Goal: Information Seeking & Learning: Learn about a topic

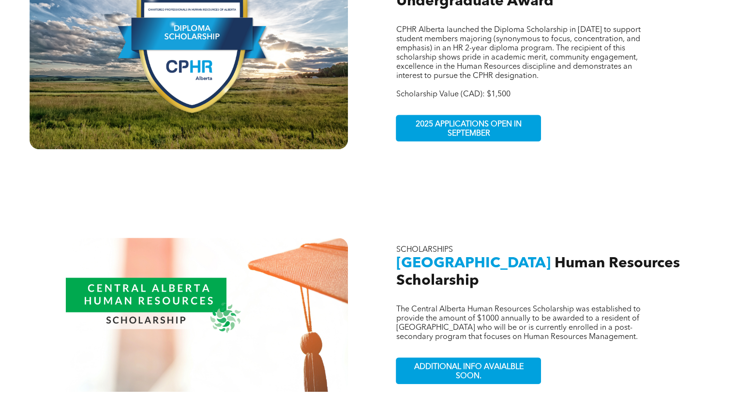
scroll to position [718, 0]
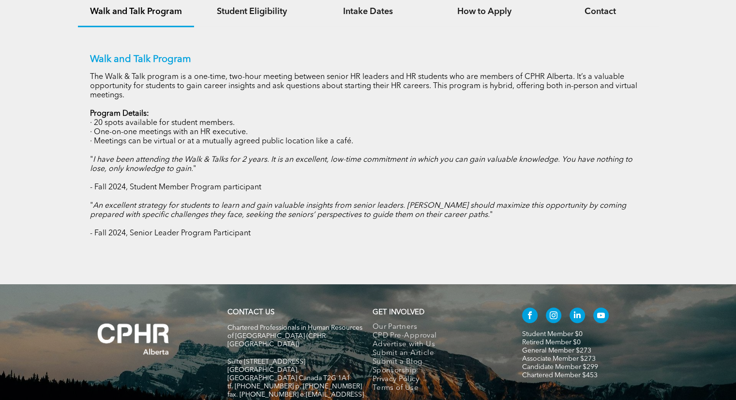
scroll to position [625, 0]
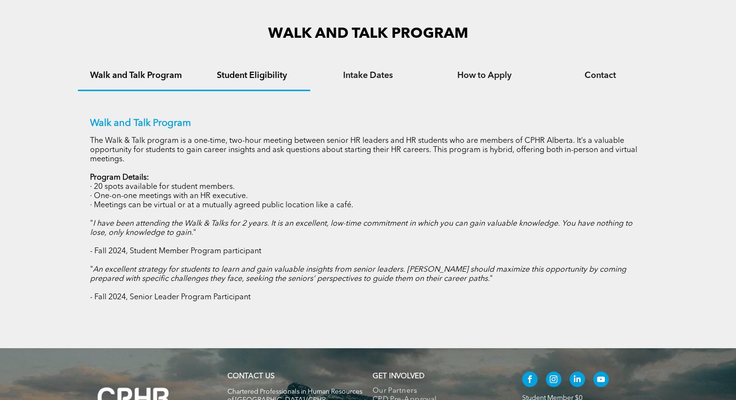
click at [273, 72] on h4 "Student Eligibility" at bounding box center [252, 75] width 99 height 11
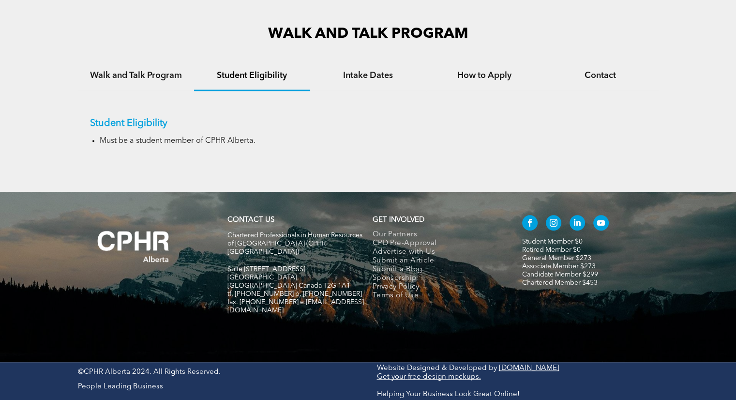
scroll to position [606, 0]
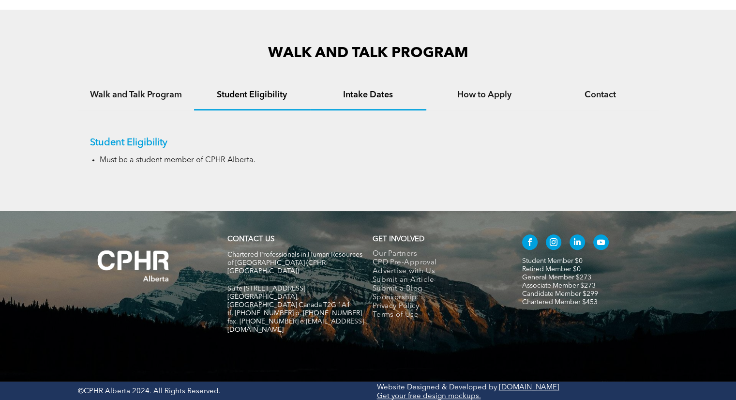
click at [345, 97] on h4 "Intake Dates" at bounding box center [368, 95] width 99 height 11
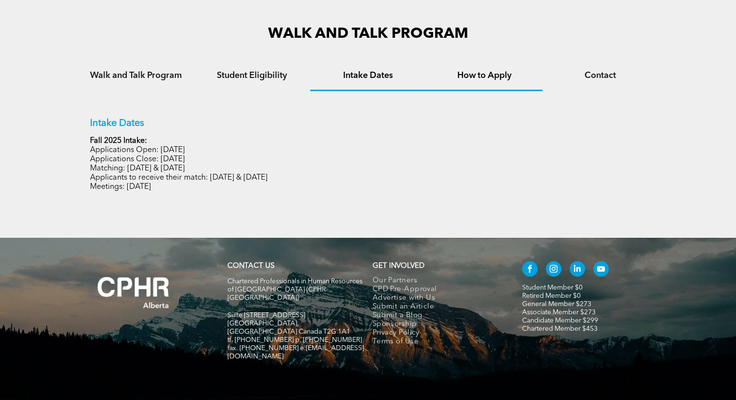
click at [505, 80] on h4 "How to Apply" at bounding box center [484, 75] width 99 height 11
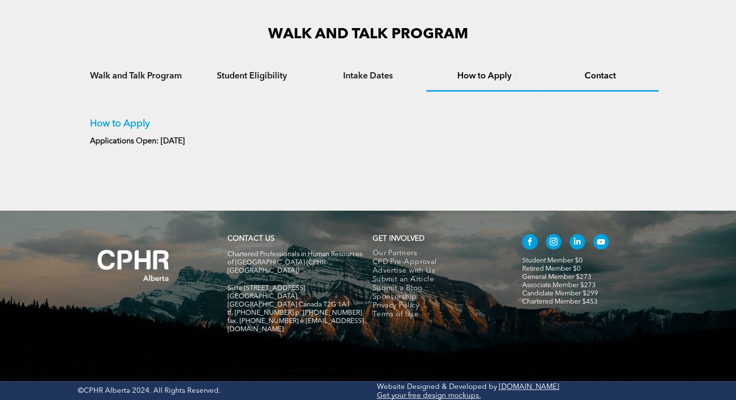
click at [569, 86] on div "Contact" at bounding box center [601, 77] width 116 height 30
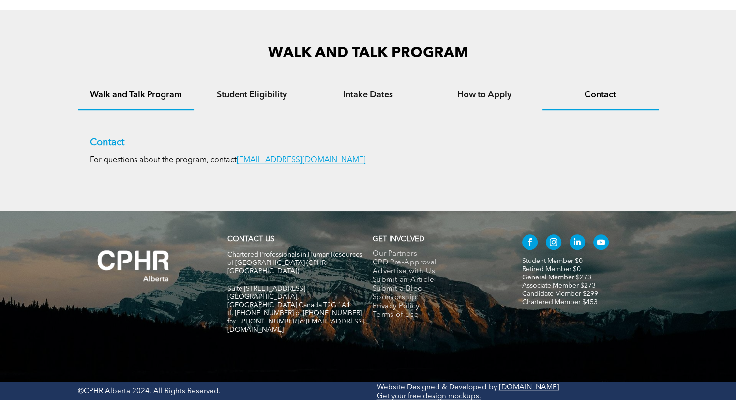
click at [156, 96] on h4 "Walk and Talk Program" at bounding box center [136, 95] width 99 height 11
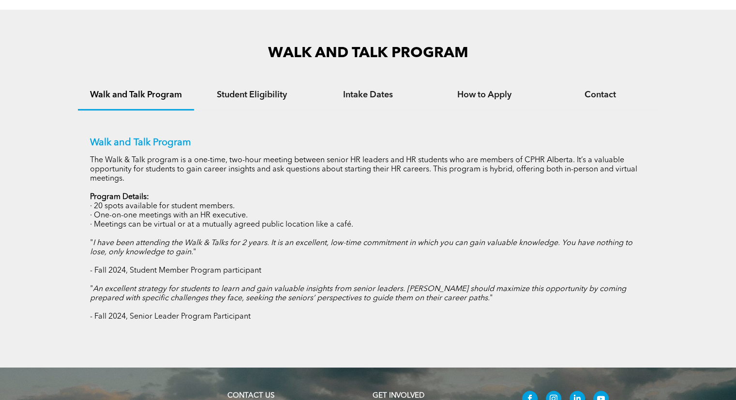
scroll to position [625, 0]
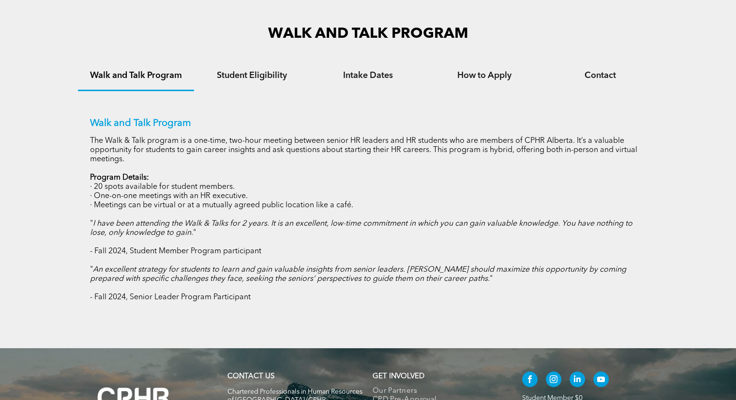
click at [390, 204] on p "· Meetings can be virtual or at a mutually agreed public location like a café." at bounding box center [368, 205] width 557 height 9
click at [203, 187] on p "· 20 spots available for student members." at bounding box center [368, 186] width 557 height 9
click at [337, 230] on p "" I have been attending the Walk & Talks for 2 years. It is an excellent, low-t…" at bounding box center [368, 228] width 557 height 18
click at [281, 211] on div "Walk and Talk Program The Walk & Talk program is a one-time, two-hour meeting b…" at bounding box center [368, 210] width 557 height 184
click at [252, 248] on p "- Fall 2024, Student Member Program participant" at bounding box center [368, 251] width 557 height 9
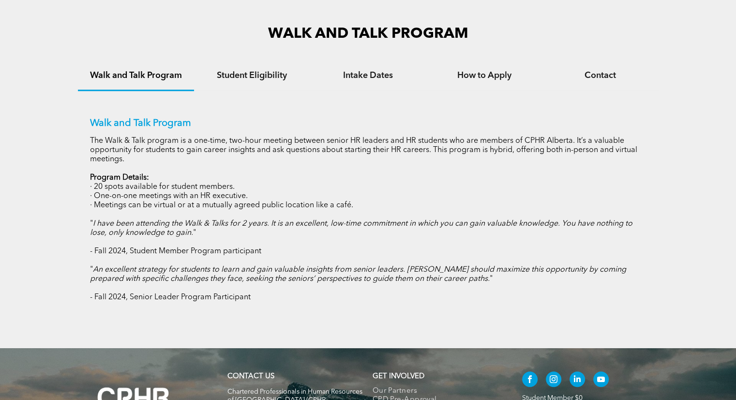
scroll to position [764, 0]
